Goal: Task Accomplishment & Management: Use online tool/utility

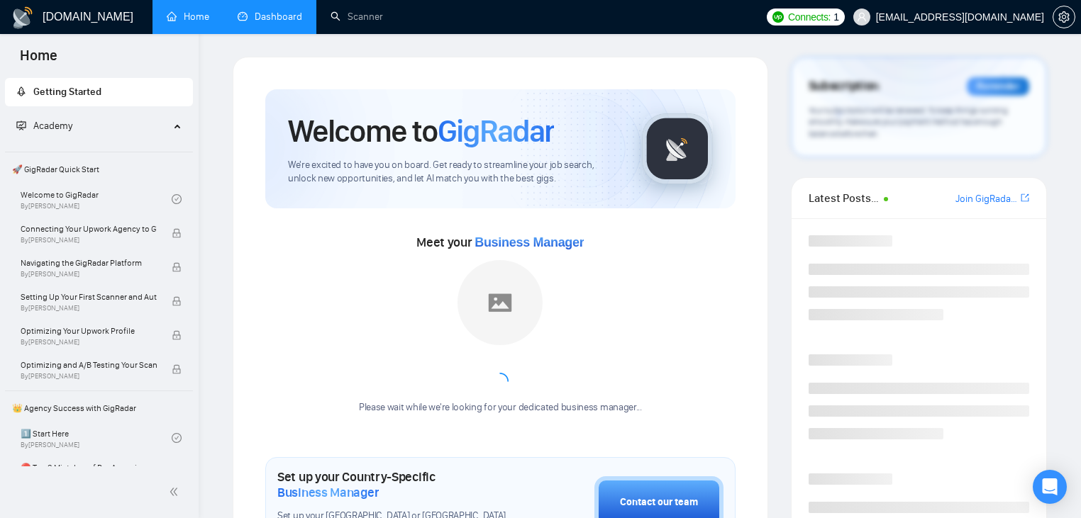
click at [267, 18] on link "Dashboard" at bounding box center [270, 17] width 65 height 12
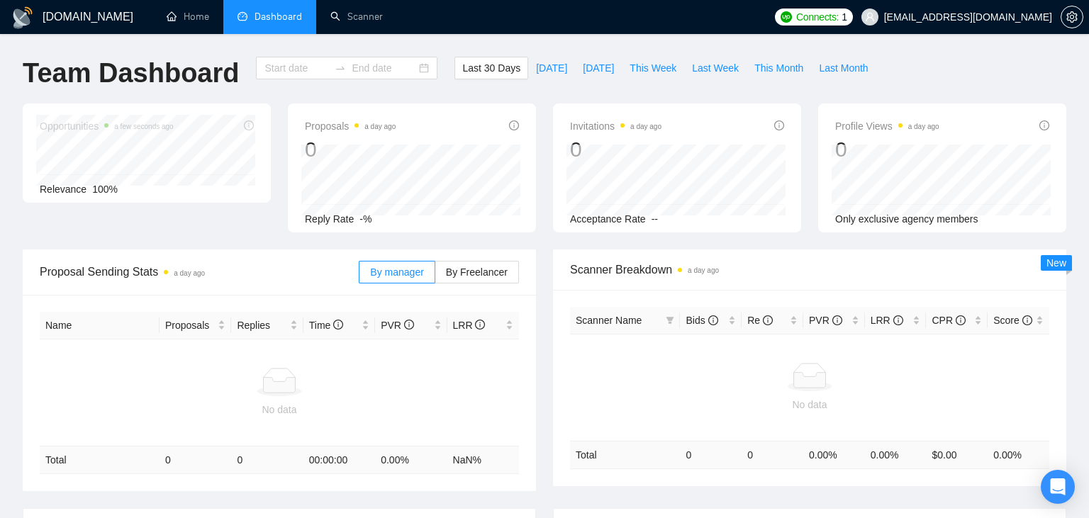
type input "[DATE]"
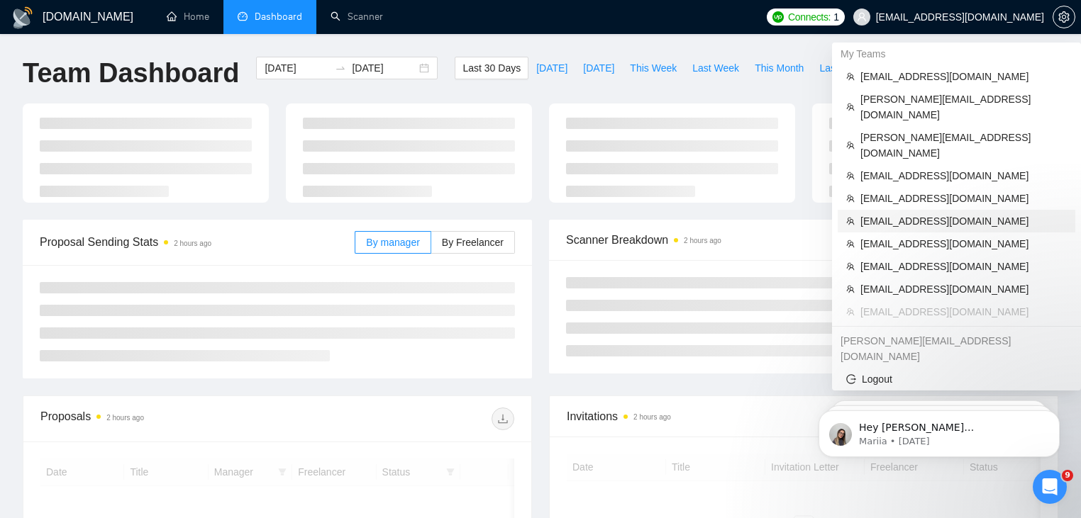
click at [935, 213] on span "[EMAIL_ADDRESS][DOMAIN_NAME]" at bounding box center [963, 221] width 206 height 16
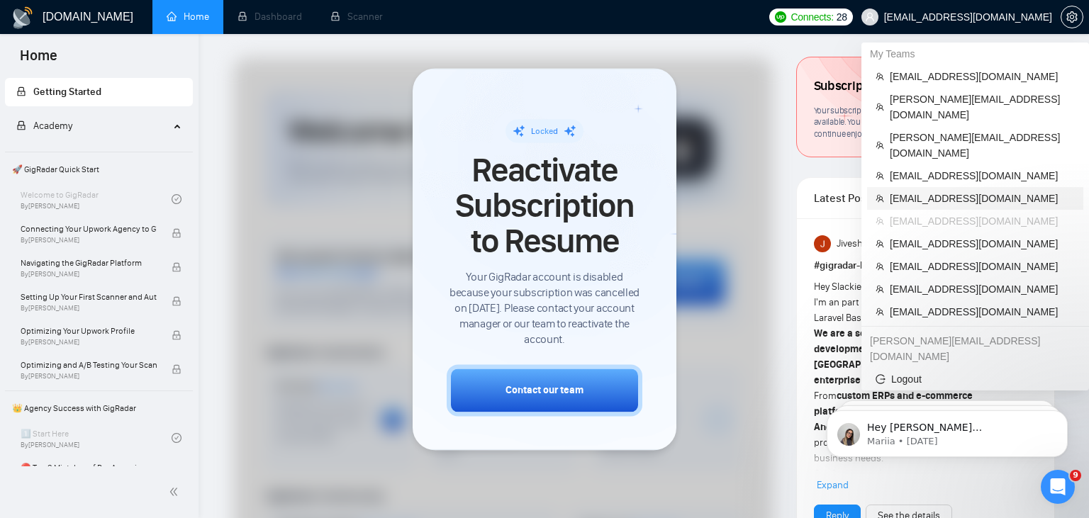
click at [999, 191] on span "[EMAIL_ADDRESS][DOMAIN_NAME]" at bounding box center [982, 199] width 185 height 16
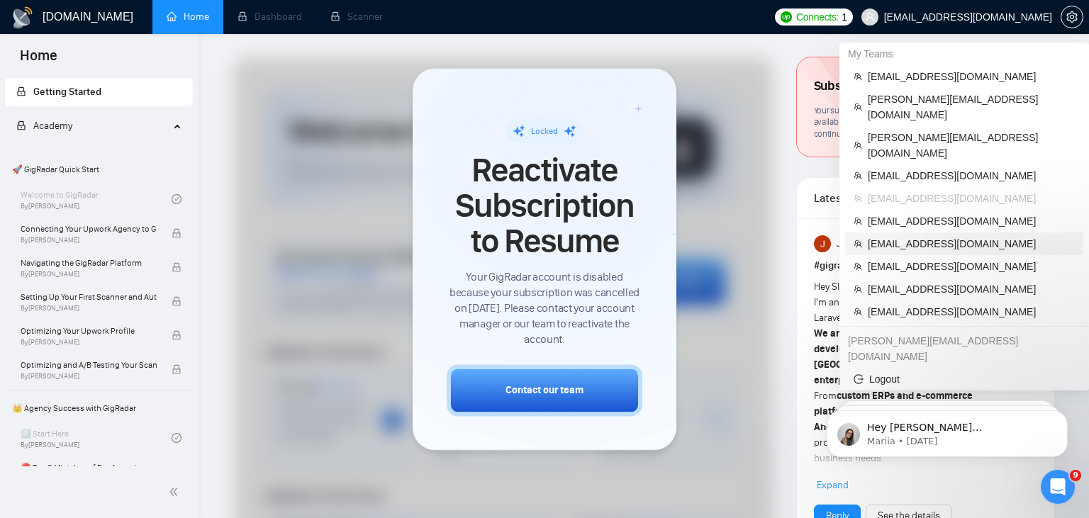
click at [970, 236] on span "[EMAIL_ADDRESS][DOMAIN_NAME]" at bounding box center [971, 244] width 207 height 16
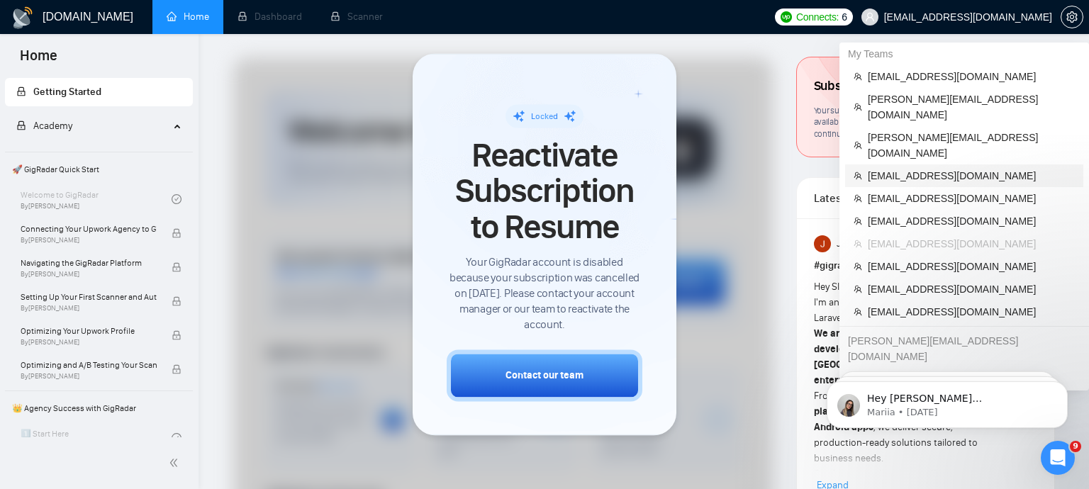
click at [924, 168] on span "[EMAIL_ADDRESS][DOMAIN_NAME]" at bounding box center [971, 176] width 207 height 16
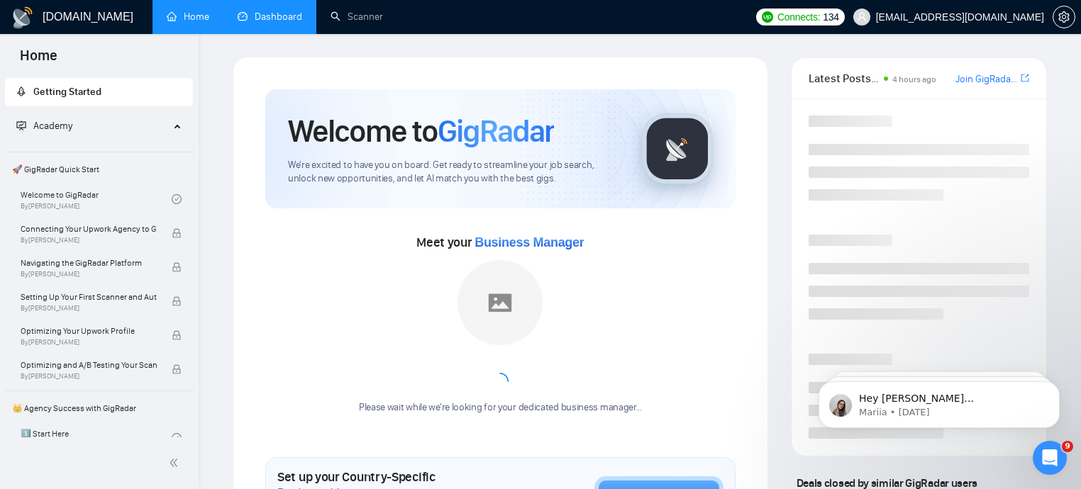
click at [272, 23] on link "Dashboard" at bounding box center [270, 17] width 65 height 12
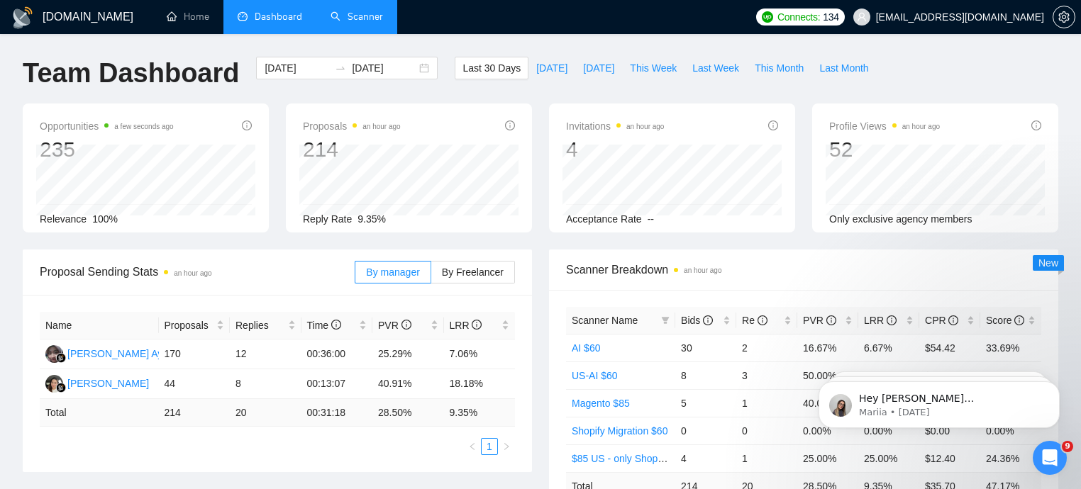
click at [347, 23] on link "Scanner" at bounding box center [356, 17] width 52 height 12
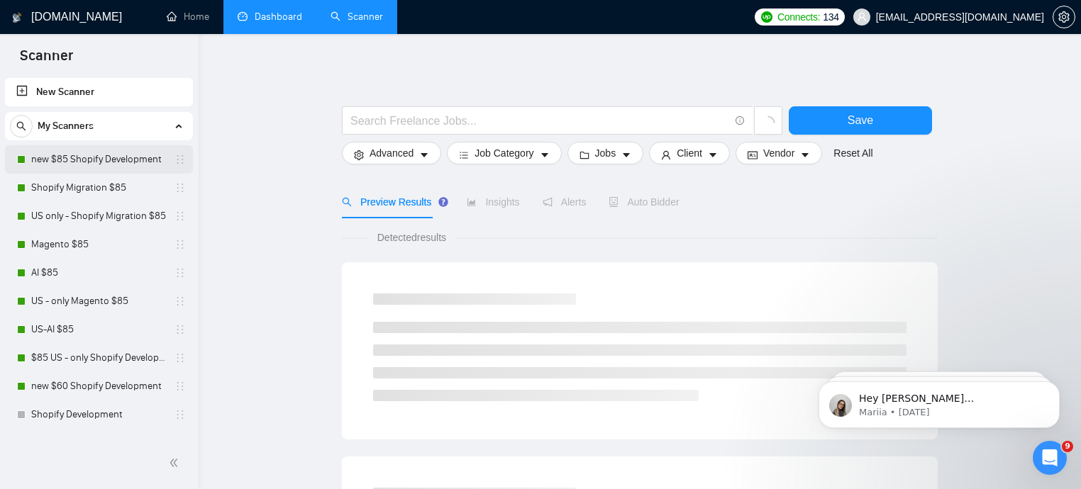
click at [99, 156] on link "new $85 Shopify Development" at bounding box center [98, 159] width 135 height 28
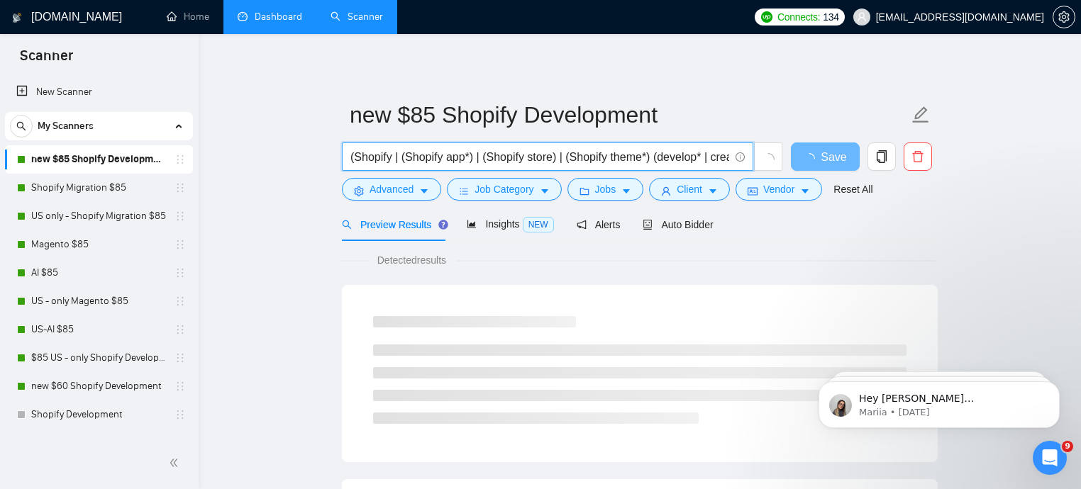
drag, startPoint x: 354, startPoint y: 158, endPoint x: 372, endPoint y: 159, distance: 18.5
click at [372, 159] on input "(Shopify | (Shopify app*) | (Shopify store) | (Shopify theme*) (develop* | crea…" at bounding box center [539, 157] width 379 height 18
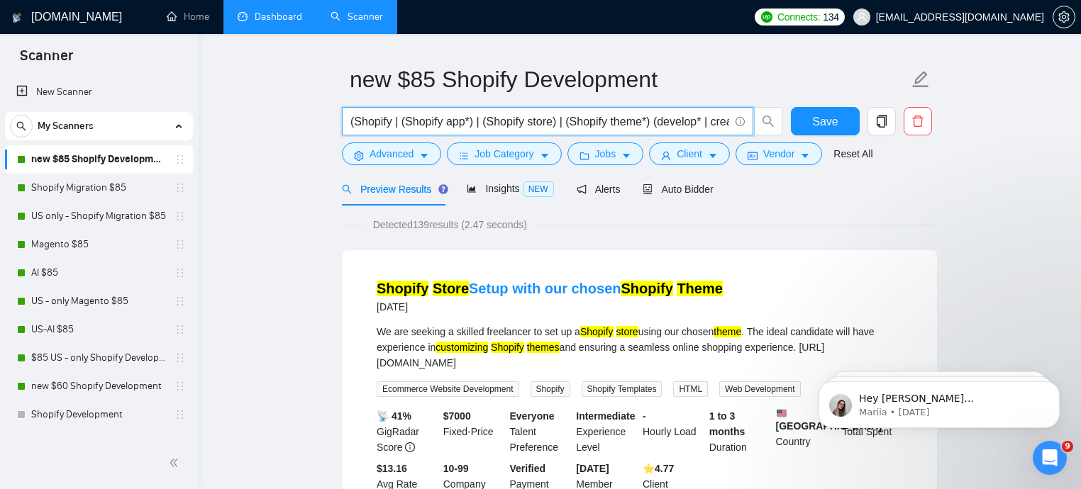
scroll to position [43, 0]
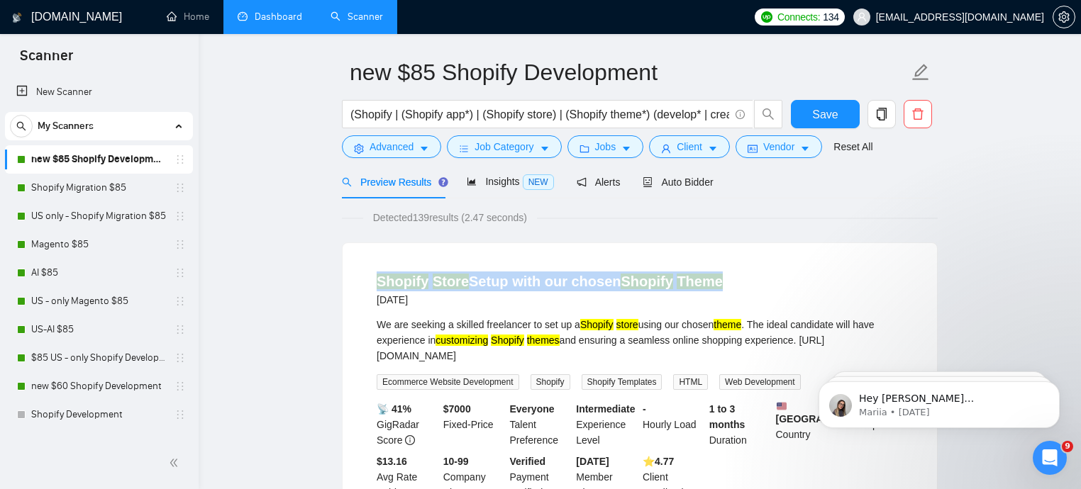
drag, startPoint x: 359, startPoint y: 268, endPoint x: 744, endPoint y: 282, distance: 385.3
click at [744, 282] on div "Shopify Store Setup with our chosen Shopify Theme [DATE] We are seeking a skill…" at bounding box center [640, 386] width 594 height 286
drag, startPoint x: 406, startPoint y: 301, endPoint x: 447, endPoint y: 299, distance: 40.5
click at [447, 299] on div "[DATE]" at bounding box center [550, 299] width 346 height 17
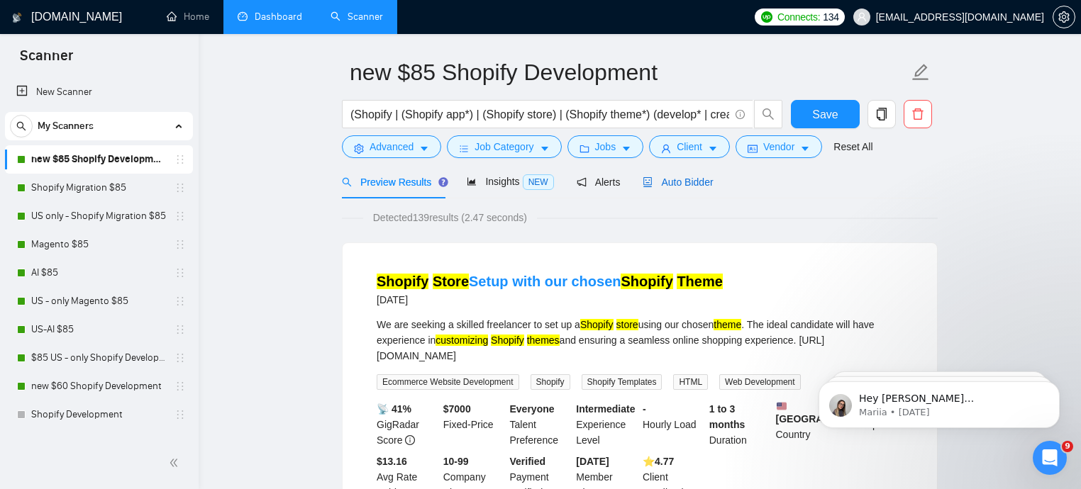
click at [690, 189] on div "Auto Bidder" at bounding box center [677, 182] width 70 height 16
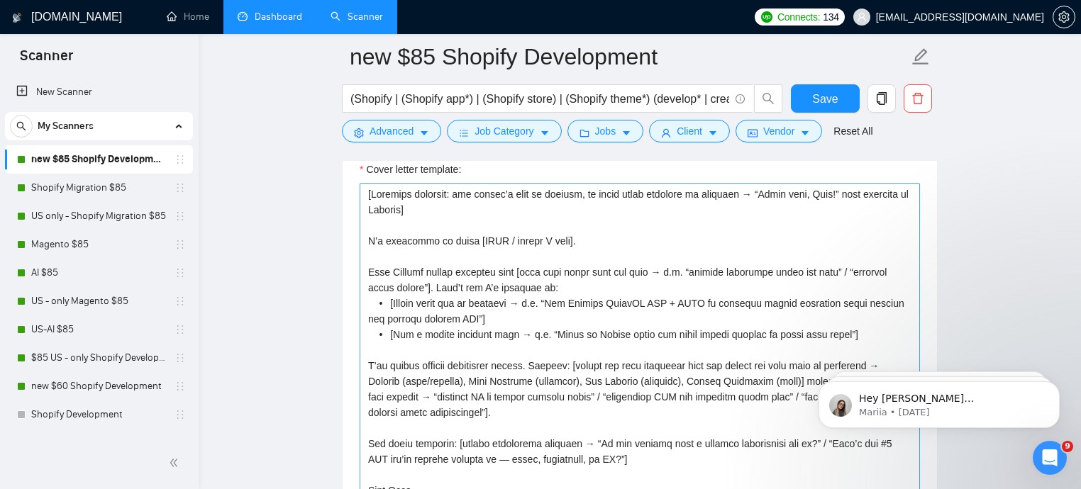
scroll to position [1699, 0]
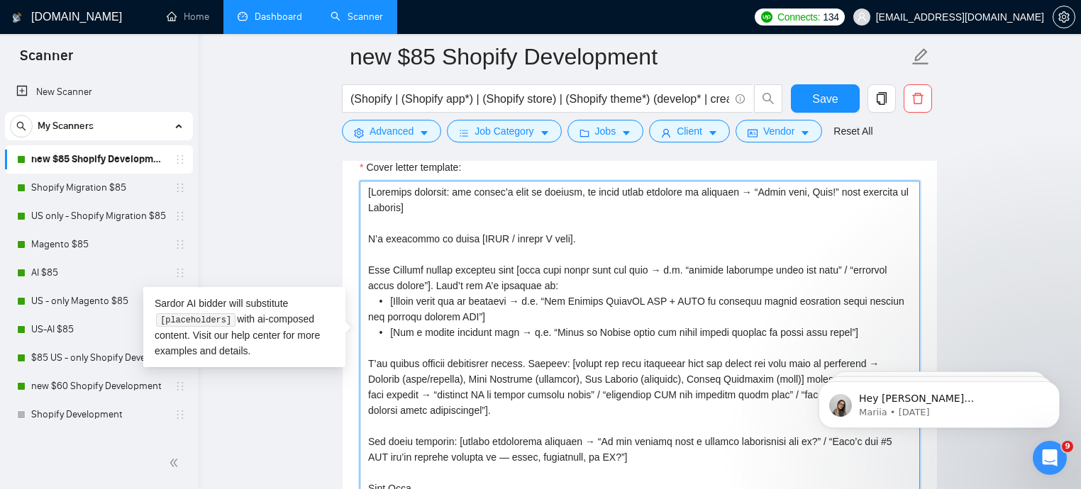
drag, startPoint x: 367, startPoint y: 267, endPoint x: 398, endPoint y: 269, distance: 30.5
click at [398, 269] on textarea "Cover letter template:" at bounding box center [640, 340] width 560 height 319
click at [416, 272] on textarea "Cover letter template:" at bounding box center [640, 340] width 560 height 319
drag, startPoint x: 372, startPoint y: 189, endPoint x: 462, endPoint y: 204, distance: 91.2
click at [462, 204] on textarea "Cover letter template:" at bounding box center [640, 340] width 560 height 319
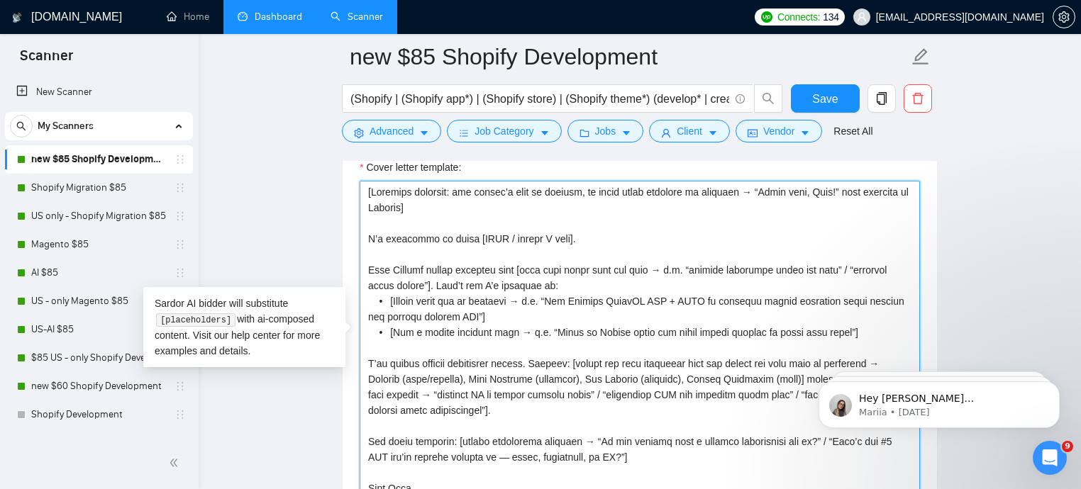
click at [464, 206] on textarea "Cover letter template:" at bounding box center [640, 340] width 560 height 319
drag, startPoint x: 466, startPoint y: 208, endPoint x: 362, endPoint y: 189, distance: 105.3
click at [362, 189] on textarea "Cover letter template:" at bounding box center [640, 340] width 560 height 319
drag, startPoint x: 496, startPoint y: 269, endPoint x: 518, endPoint y: 271, distance: 22.8
click at [518, 271] on textarea "Cover letter template:" at bounding box center [640, 340] width 560 height 319
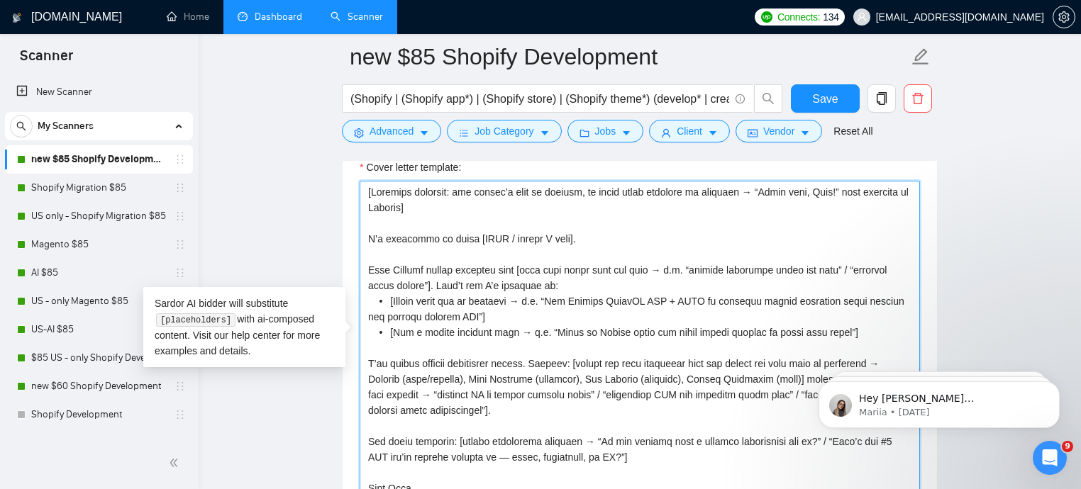
click at [518, 271] on textarea "Cover letter template:" at bounding box center [640, 340] width 560 height 319
drag, startPoint x: 521, startPoint y: 269, endPoint x: 364, endPoint y: 269, distance: 156.0
click at [364, 269] on textarea "Cover letter template:" at bounding box center [640, 340] width 560 height 319
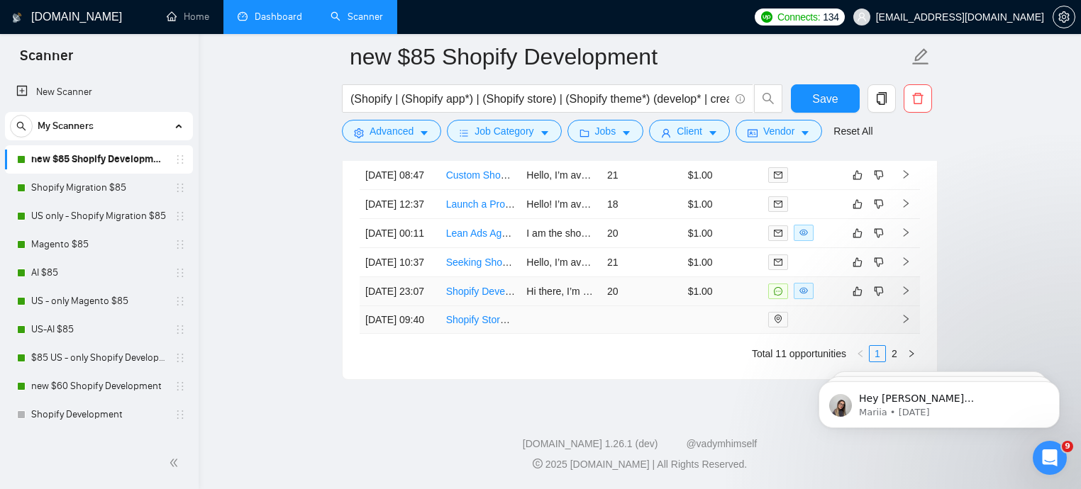
scroll to position [3930, 0]
click at [614, 306] on td "20" at bounding box center [641, 291] width 81 height 29
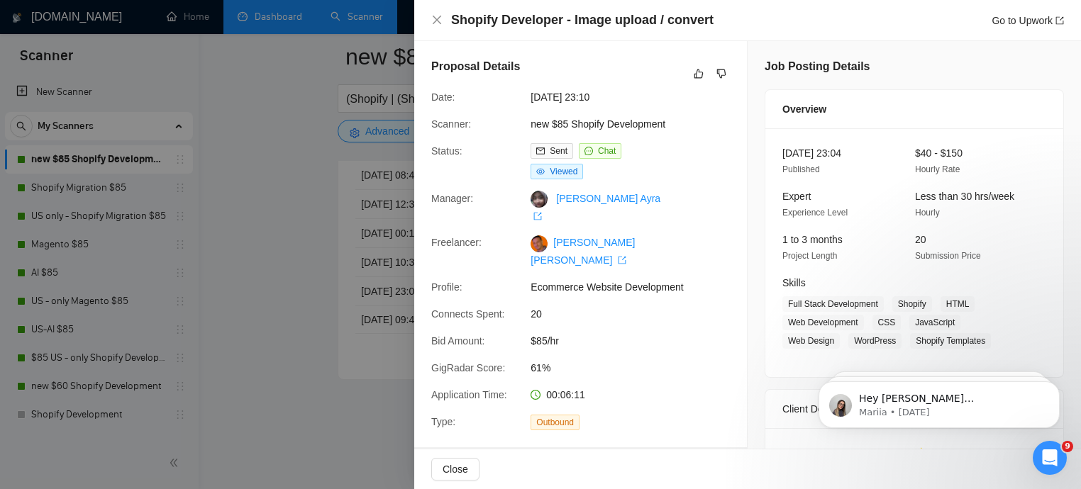
click at [362, 222] on div at bounding box center [540, 244] width 1081 height 489
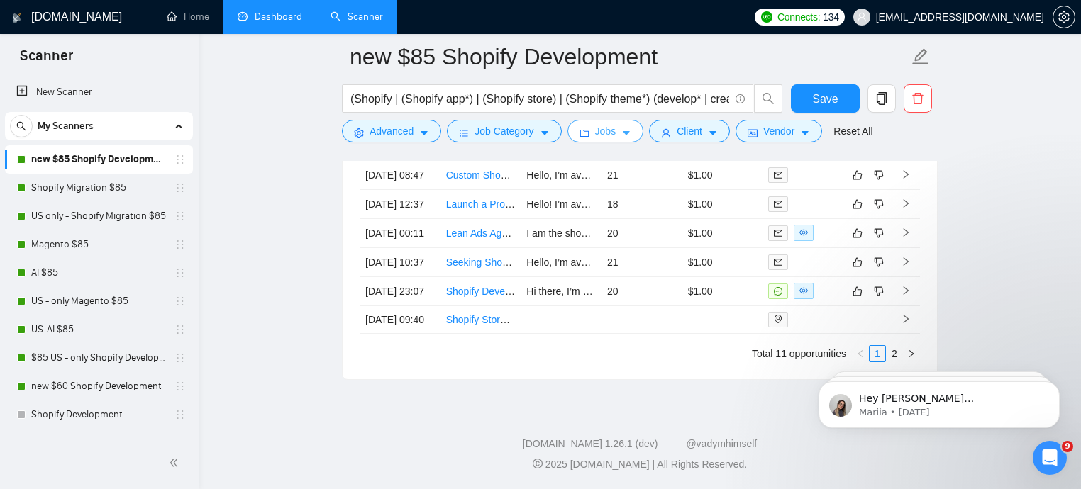
click at [601, 132] on span "Jobs" at bounding box center [605, 131] width 21 height 16
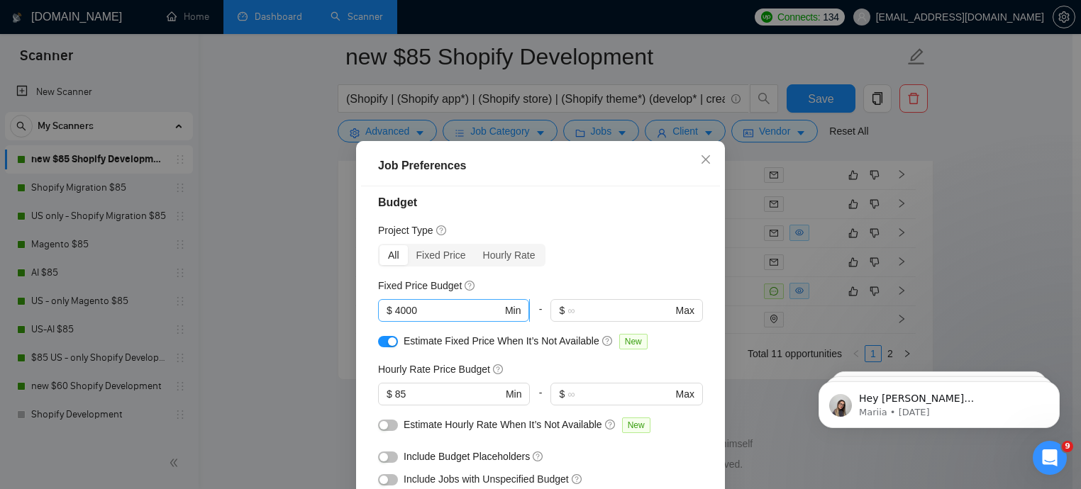
scroll to position [19, 0]
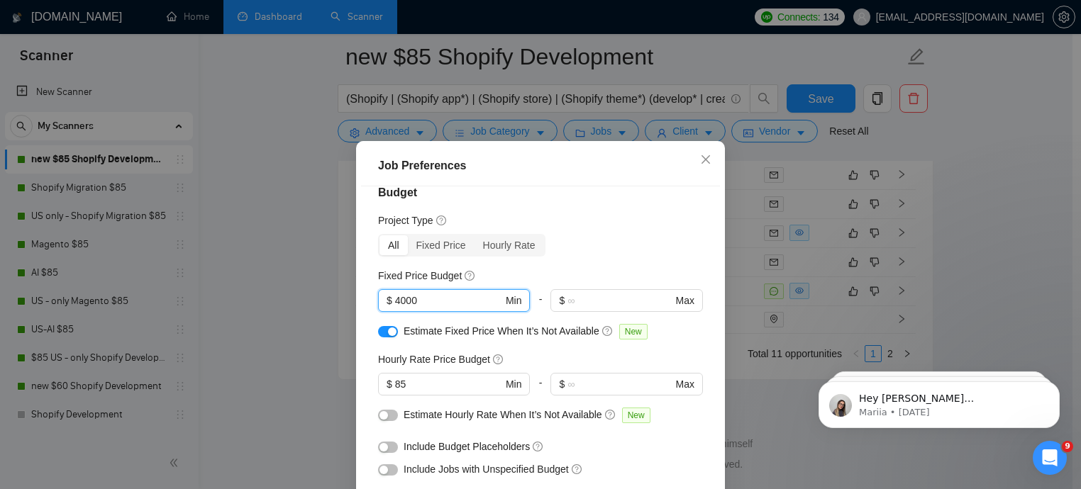
drag, startPoint x: 425, startPoint y: 300, endPoint x: 345, endPoint y: 300, distance: 80.1
click at [345, 300] on div "Job Preferences Budget Project Type All Fixed Price Hourly Rate Fixed Price Bud…" at bounding box center [540, 244] width 1081 height 489
drag, startPoint x: 372, startPoint y: 277, endPoint x: 442, endPoint y: 278, distance: 70.9
click at [442, 278] on div "Budget Project Type All Fixed Price Hourly Rate Fixed Price Budget $ 4000 Min -…" at bounding box center [540, 358] width 359 height 343
click at [432, 374] on span "$ 85 Min" at bounding box center [453, 384] width 151 height 23
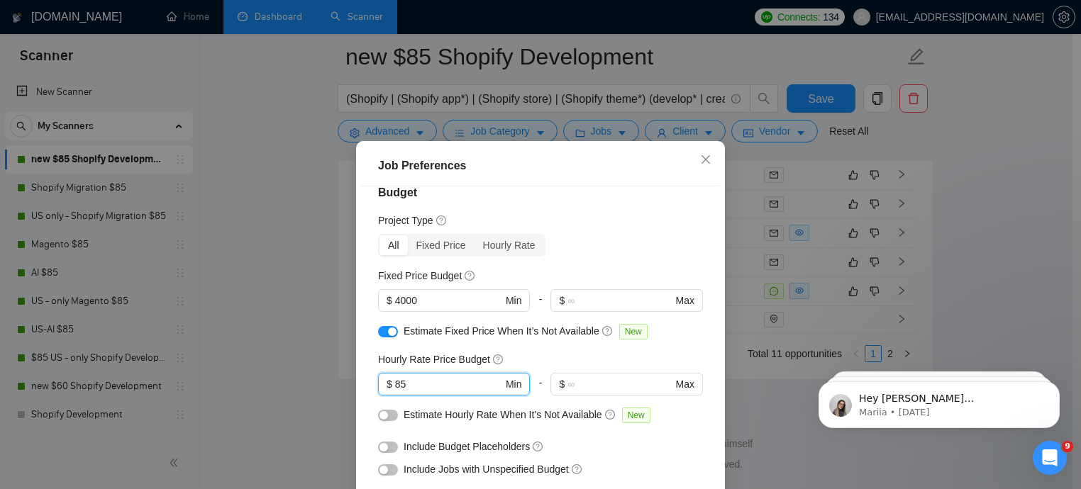
drag, startPoint x: 421, startPoint y: 380, endPoint x: 357, endPoint y: 377, distance: 64.6
click at [361, 377] on div "Budget Project Type All Fixed Price Hourly Rate Fixed Price Budget $ 4000 Min -…" at bounding box center [540, 358] width 359 height 343
click at [372, 359] on div "Budget Project Type All Fixed Price Hourly Rate Fixed Price Budget $ 4000 Min -…" at bounding box center [540, 358] width 359 height 343
drag, startPoint x: 411, startPoint y: 381, endPoint x: 370, endPoint y: 380, distance: 40.4
click at [370, 380] on div "Budget Project Type All Fixed Price Hourly Rate Fixed Price Budget $ 4000 Min -…" at bounding box center [540, 358] width 359 height 343
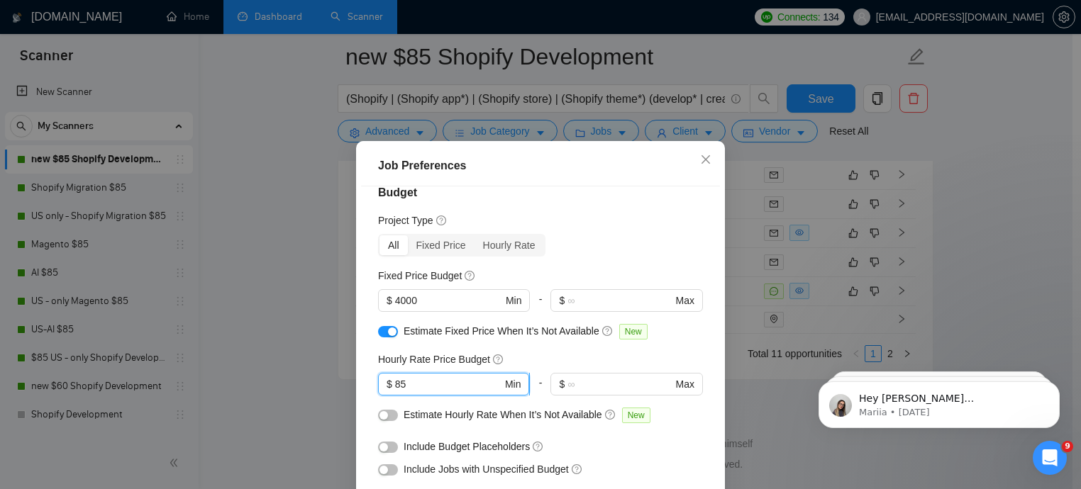
click at [401, 388] on input "85" at bounding box center [448, 385] width 107 height 16
drag, startPoint x: 408, startPoint y: 386, endPoint x: 389, endPoint y: 382, distance: 20.3
click at [389, 382] on span "$ 85 Min" at bounding box center [453, 384] width 151 height 23
click at [364, 347] on div "Budget Project Type All Fixed Price Hourly Rate Fixed Price Budget $ 4000 Min -…" at bounding box center [540, 358] width 359 height 343
drag, startPoint x: 420, startPoint y: 300, endPoint x: 364, endPoint y: 299, distance: 55.3
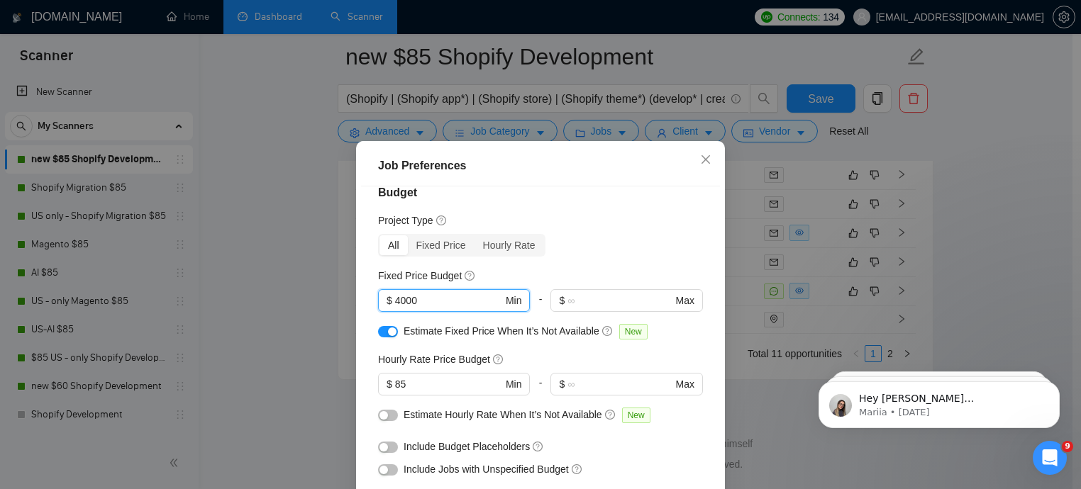
click at [364, 299] on div "Budget Project Type All Fixed Price Hourly Rate Fixed Price Budget 4000 $ 4000 …" at bounding box center [540, 358] width 359 height 343
click at [760, 163] on div "Job Preferences Budget Project Type All Fixed Price Hourly Rate Fixed Price Bud…" at bounding box center [540, 244] width 1081 height 489
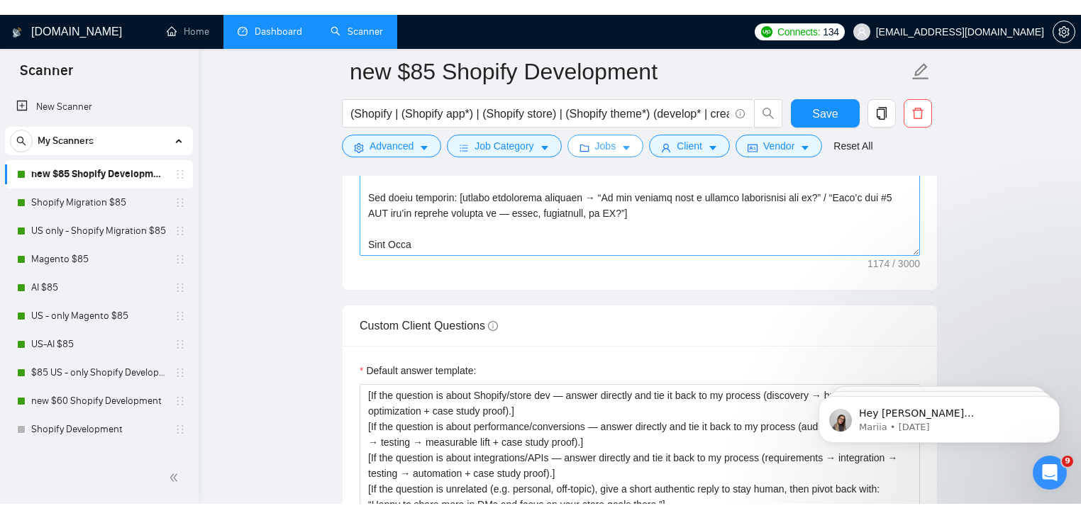
scroll to position [1906, 0]
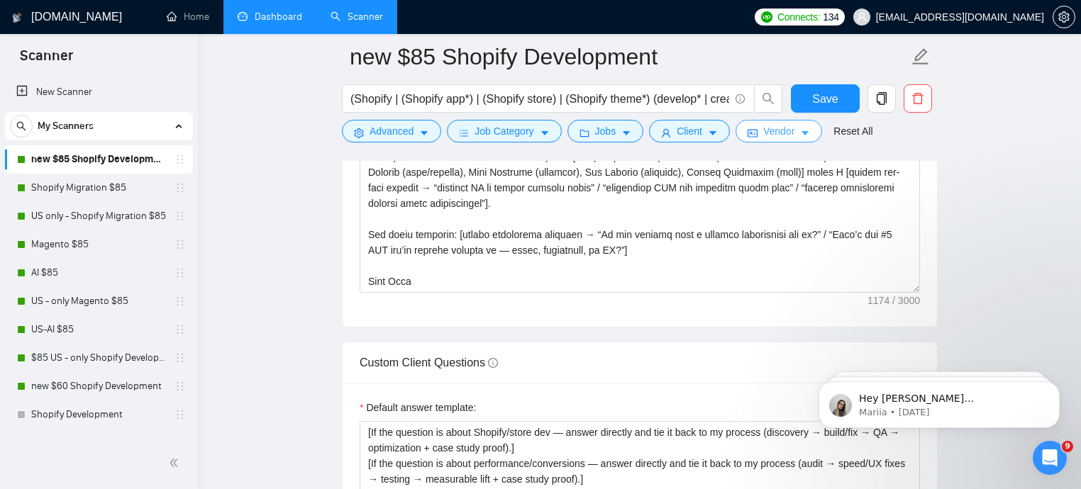
click at [772, 133] on span "Vendor" at bounding box center [778, 131] width 31 height 16
